Goal: Task Accomplishment & Management: Complete application form

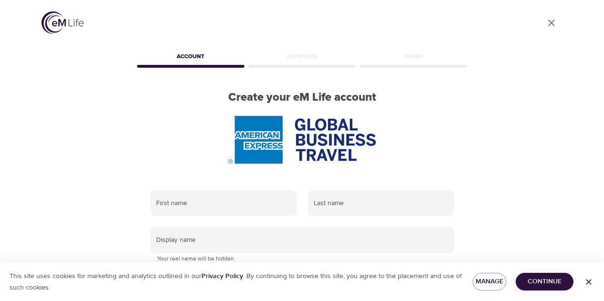
scroll to position [59, 0]
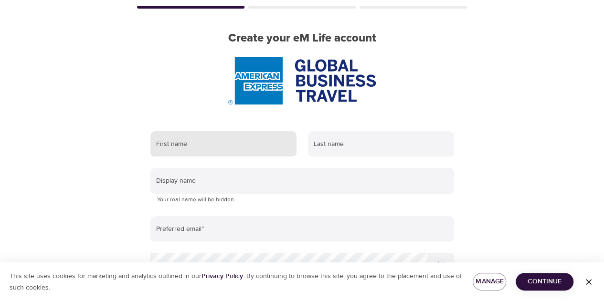
click at [252, 143] on input "text" at bounding box center [224, 144] width 146 height 26
type input "[PERSON_NAME]"
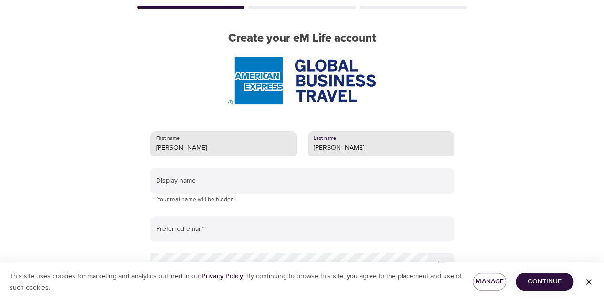
type input "[PERSON_NAME]"
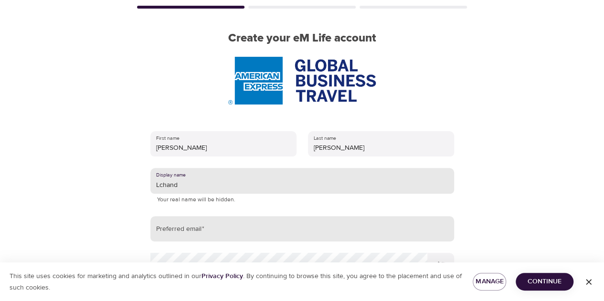
type input "Lchand"
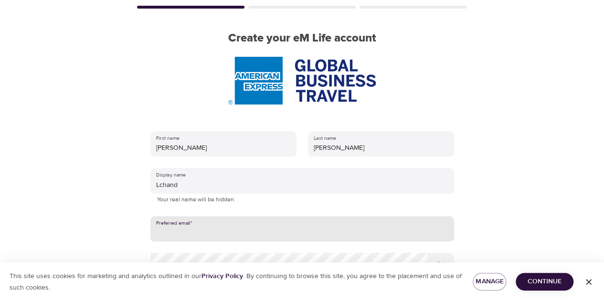
click at [234, 229] on input "email" at bounding box center [303, 229] width 304 height 26
type input "[EMAIL_ADDRESS][DOMAIN_NAME]"
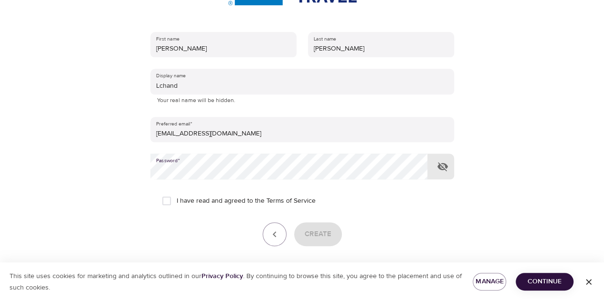
scroll to position [156, 0]
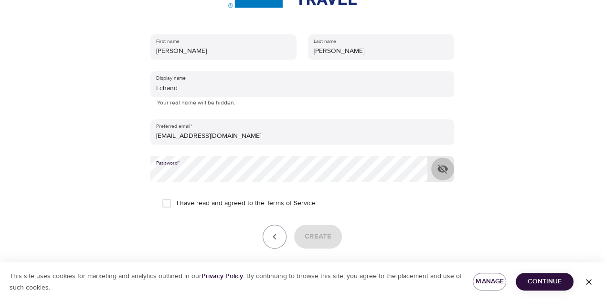
click at [444, 168] on icon "button" at bounding box center [442, 168] width 11 height 11
click at [168, 206] on input "I have read and agreed to the Terms of Service" at bounding box center [167, 204] width 20 height 20
checkbox input "true"
click at [325, 233] on span "Create" at bounding box center [318, 237] width 27 height 12
click at [589, 285] on icon "button" at bounding box center [589, 283] width 10 height 10
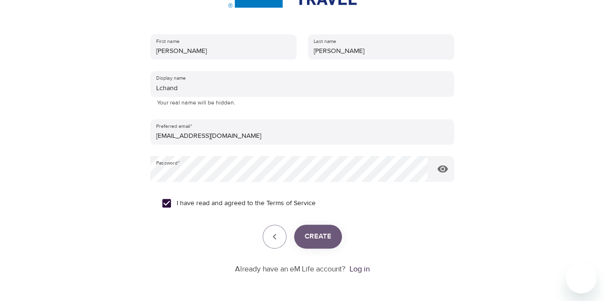
click at [313, 235] on span "Create" at bounding box center [318, 237] width 27 height 12
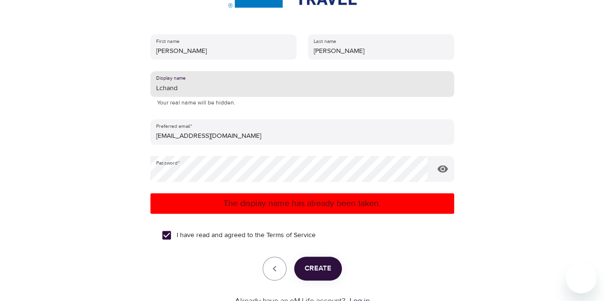
click at [213, 86] on input "Lchand" at bounding box center [303, 84] width 304 height 26
type input "L"
type input "Beachbaby53"
click at [322, 266] on span "Create" at bounding box center [318, 269] width 27 height 12
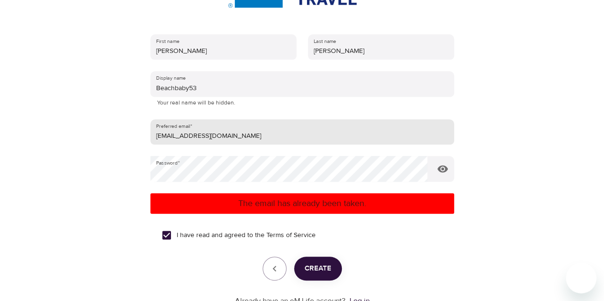
click at [276, 135] on input "[EMAIL_ADDRESS][DOMAIN_NAME]" at bounding box center [303, 132] width 304 height 26
type input "s"
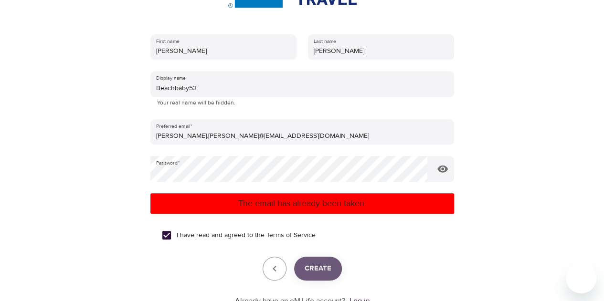
click at [313, 266] on span "Create" at bounding box center [318, 269] width 27 height 12
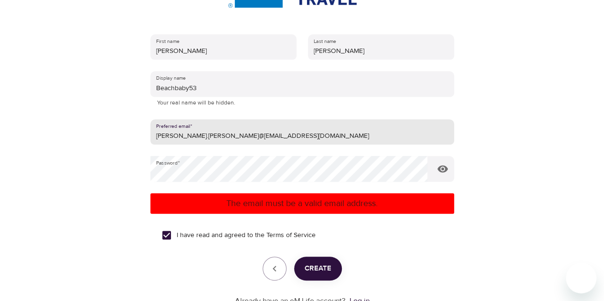
click at [204, 135] on input "[PERSON_NAME].[PERSON_NAME]@[EMAIL_ADDRESS][DOMAIN_NAME]" at bounding box center [303, 132] width 304 height 26
type input "[PERSON_NAME][EMAIL_ADDRESS][DOMAIN_NAME]"
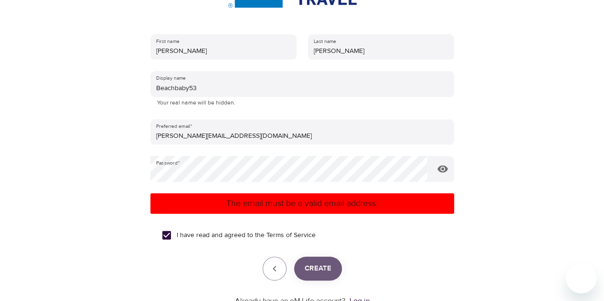
click at [307, 271] on span "Create" at bounding box center [318, 269] width 27 height 12
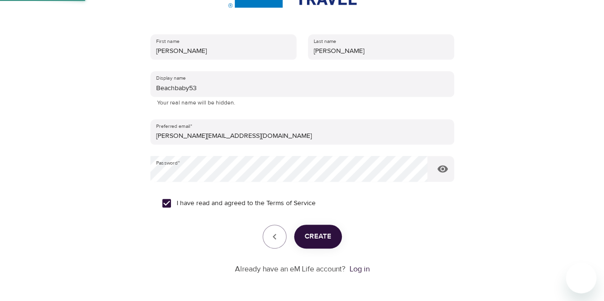
scroll to position [104, 0]
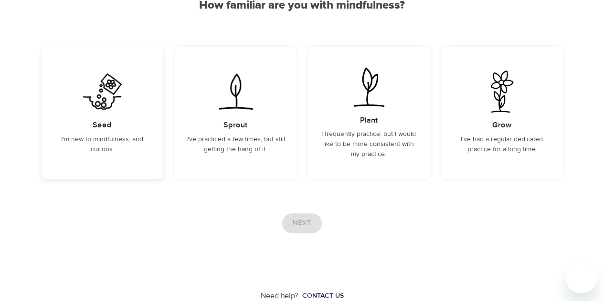
click at [87, 104] on img at bounding box center [102, 92] width 48 height 42
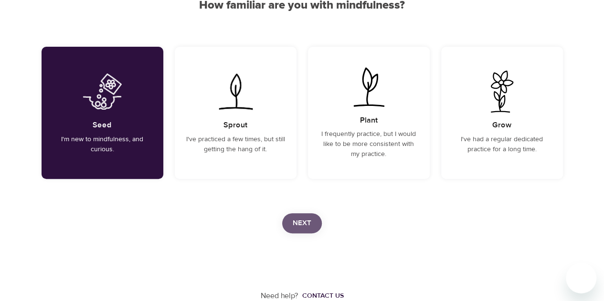
click at [303, 227] on span "Next" at bounding box center [302, 223] width 19 height 12
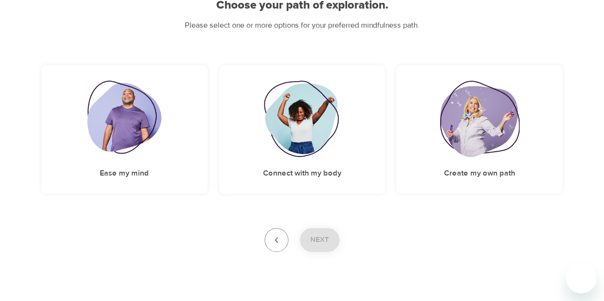
scroll to position [118, 0]
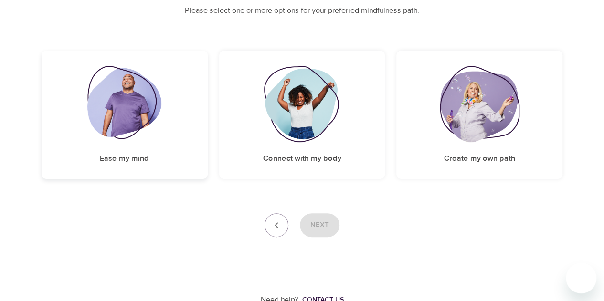
click at [163, 140] on div "Ease my mind" at bounding box center [125, 115] width 166 height 129
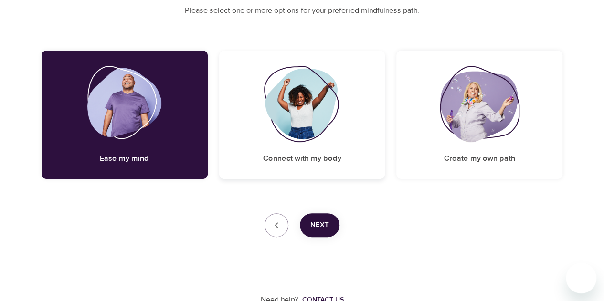
click at [286, 130] on img at bounding box center [302, 104] width 77 height 76
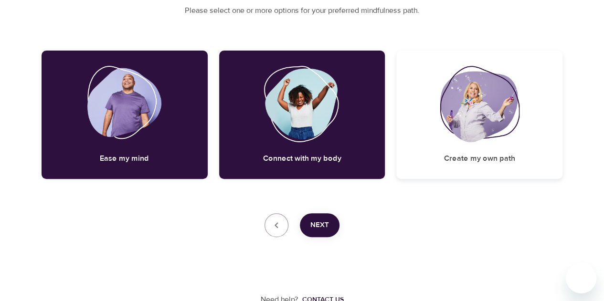
click at [464, 140] on img at bounding box center [479, 104] width 79 height 76
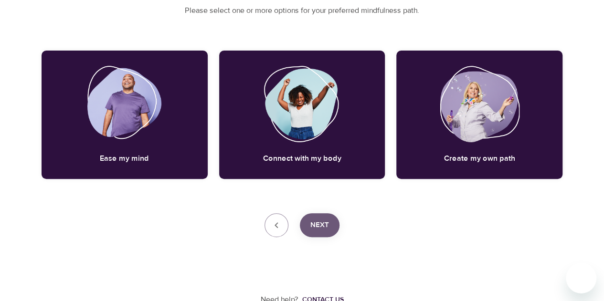
click at [321, 223] on span "Next" at bounding box center [320, 225] width 19 height 12
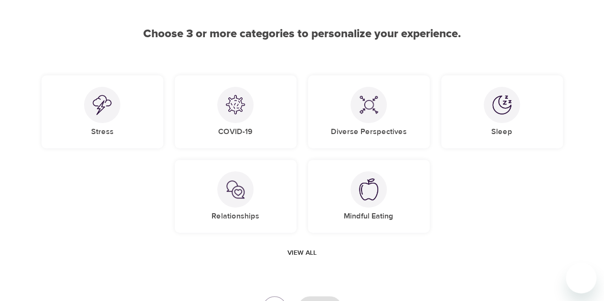
scroll to position [75, 0]
click at [90, 108] on div at bounding box center [102, 104] width 36 height 36
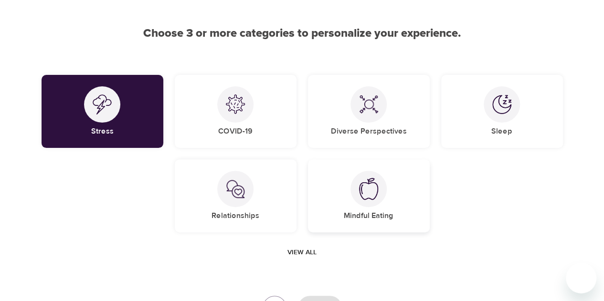
click at [340, 209] on div "Mindful Eating" at bounding box center [369, 196] width 122 height 73
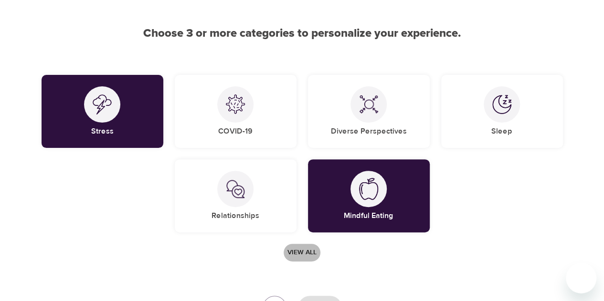
click at [301, 250] on span "View all" at bounding box center [302, 253] width 29 height 12
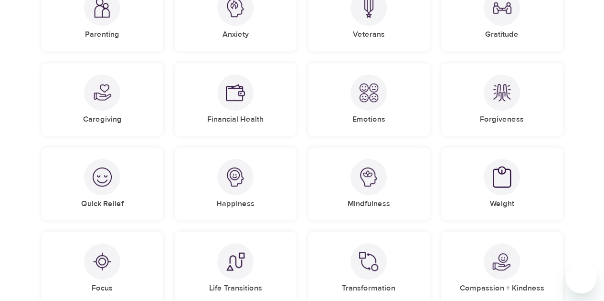
scroll to position [374, 0]
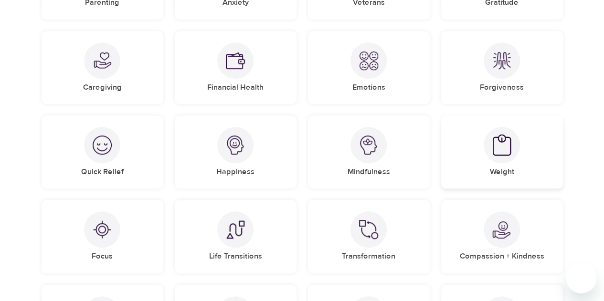
click at [492, 169] on h5 "Weight" at bounding box center [502, 172] width 24 height 10
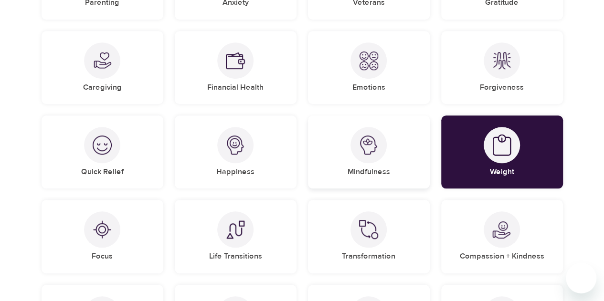
click at [398, 158] on div "Mindfulness" at bounding box center [369, 152] width 122 height 73
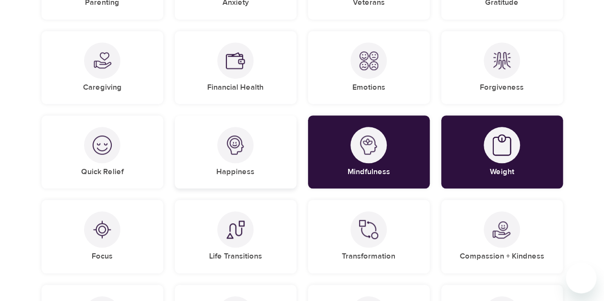
click at [254, 139] on div "Happiness" at bounding box center [236, 152] width 122 height 73
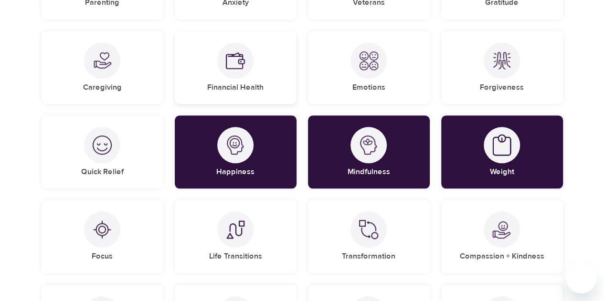
click at [248, 83] on h5 "Financial Health" at bounding box center [235, 88] width 56 height 10
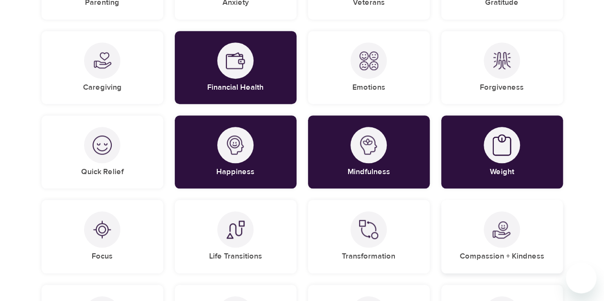
click at [520, 224] on div "Compassion + Kindness" at bounding box center [502, 236] width 122 height 73
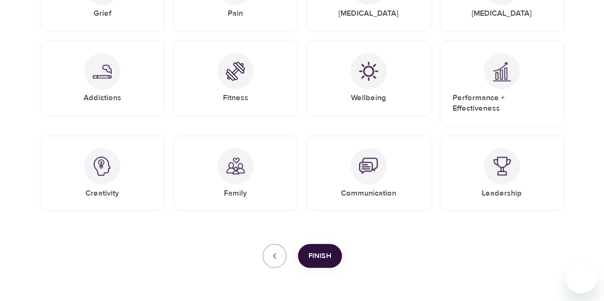
scroll to position [810, 0]
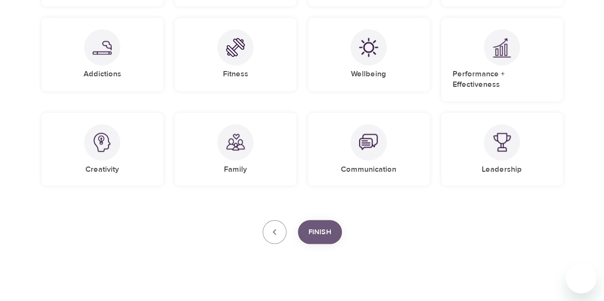
click at [327, 226] on span "Finish" at bounding box center [320, 232] width 23 height 12
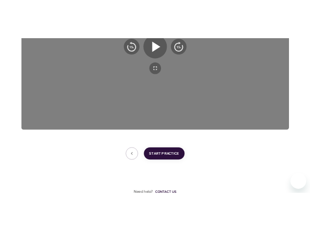
scroll to position [287, 0]
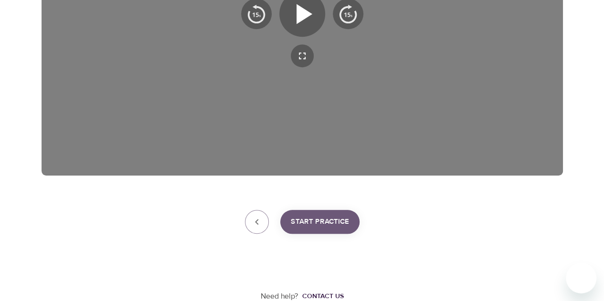
click at [333, 221] on span "Start Practice" at bounding box center [320, 222] width 58 height 12
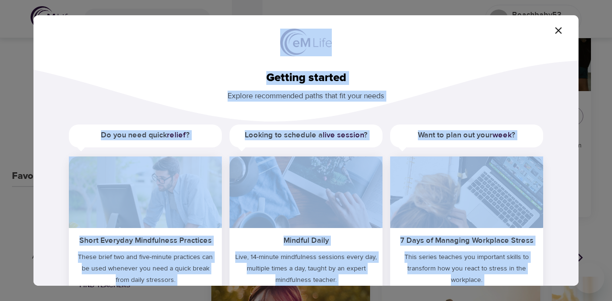
drag, startPoint x: 495, startPoint y: 39, endPoint x: 499, endPoint y: 7, distance: 32.2
click at [499, 3] on div "Getting started Explore recommended paths that fit your needs Do you need quick…" at bounding box center [306, 150] width 612 height 301
click at [556, 32] on icon "button" at bounding box center [558, 30] width 7 height 7
